Goal: Transaction & Acquisition: Subscribe to service/newsletter

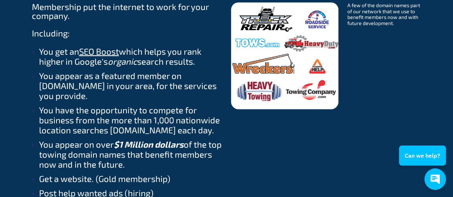
scroll to position [877, 0]
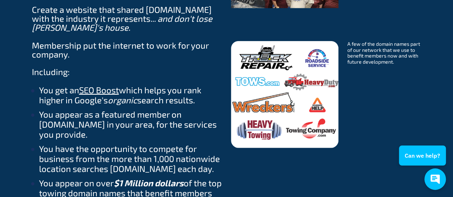
click at [108, 103] on ul "You get an SEO Boost which helps you rank higher in Google's organic search res…" at bounding box center [127, 168] width 190 height 166
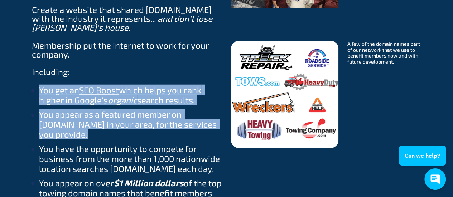
drag, startPoint x: 108, startPoint y: 103, endPoint x: 110, endPoint y: 96, distance: 7.0
click at [110, 96] on ul "You get an SEO Boost which helps you rank higher in Google's organic search res…" at bounding box center [127, 168] width 190 height 166
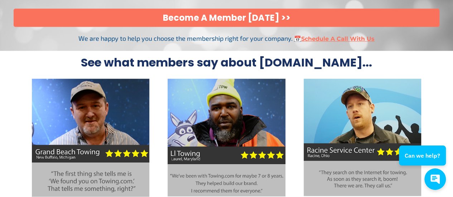
scroll to position [1697, 0]
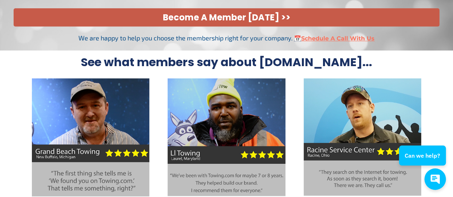
click at [149, 12] on link "Become A Member [DATE] >>" at bounding box center [227, 17] width 426 height 18
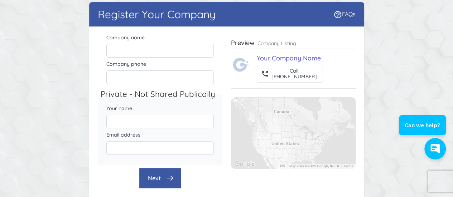
scroll to position [32, 0]
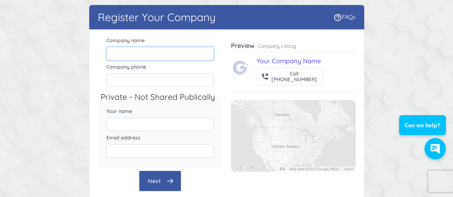
click at [140, 52] on input "Company name" at bounding box center [159, 54] width 107 height 14
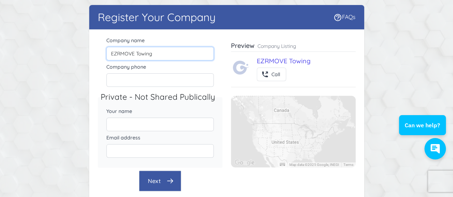
type input "EZRMOVE Towing"
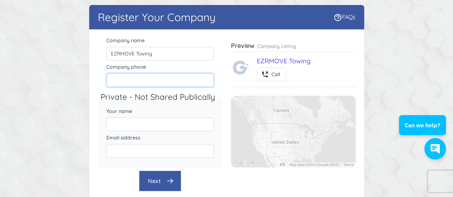
click at [135, 81] on input "Company phone" at bounding box center [159, 80] width 107 height 14
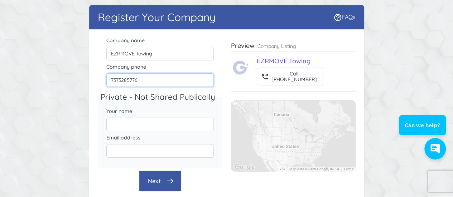
type input "7373285776"
click at [131, 124] on input "Your name" at bounding box center [159, 125] width 107 height 14
type input "Zamir Mohammadi"
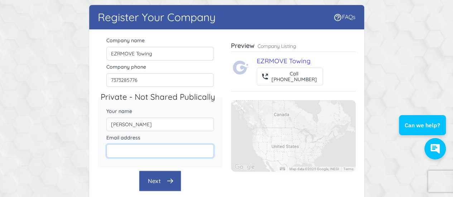
click at [157, 149] on input "Email address" at bounding box center [159, 151] width 107 height 14
type input "E"
type input "ezrmovellc@gmail.com"
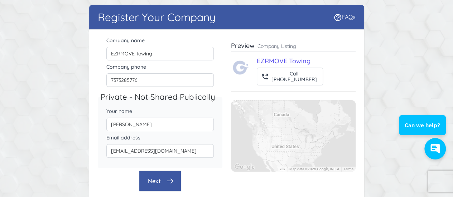
click at [163, 181] on button "Next" at bounding box center [160, 181] width 42 height 21
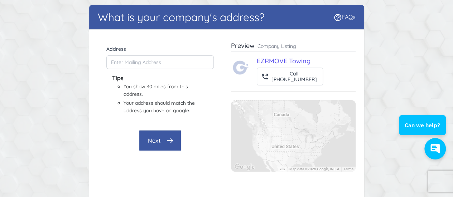
click at [148, 139] on button "Next" at bounding box center [160, 140] width 42 height 21
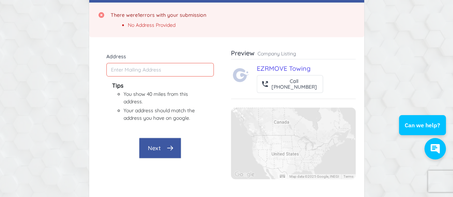
scroll to position [58, 0]
